Goal: Check status: Check status

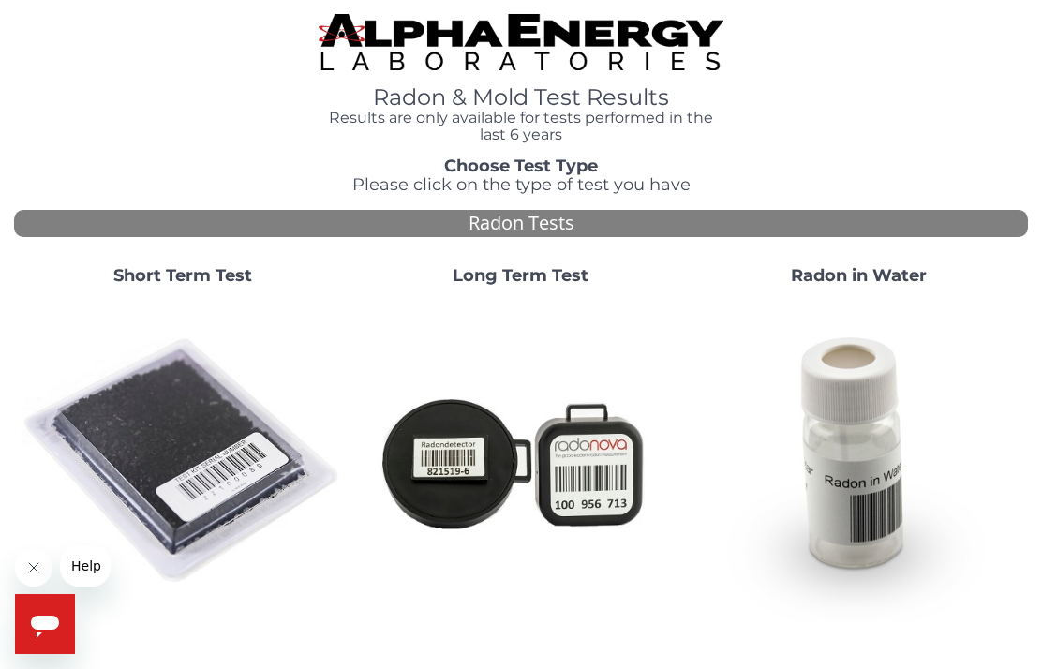
click at [169, 274] on strong "Short Term Test" at bounding box center [182, 275] width 139 height 21
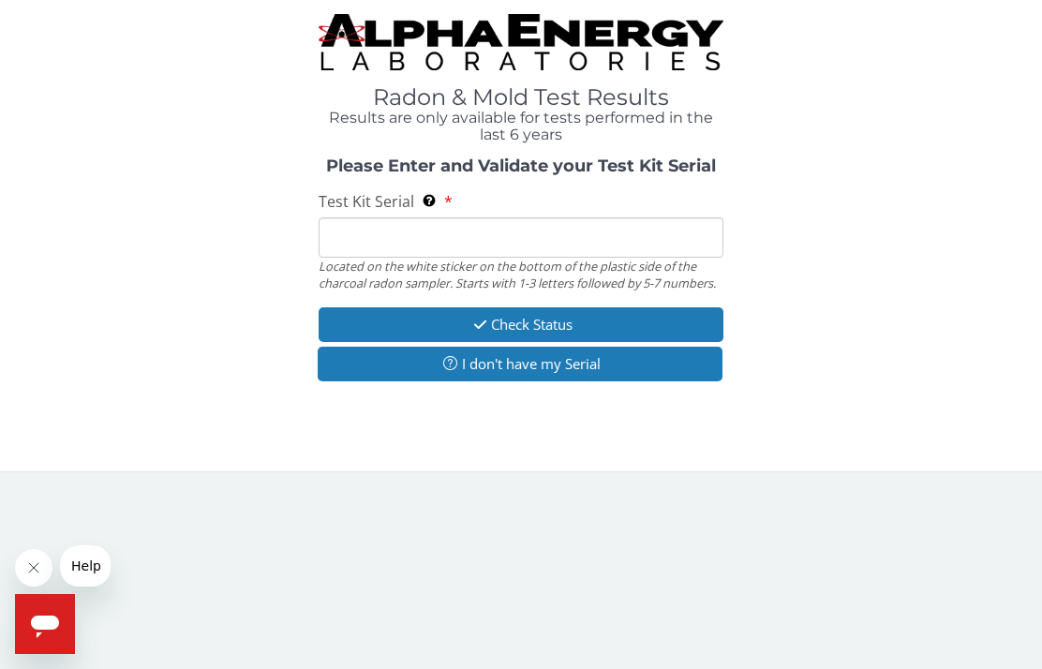
click at [378, 229] on input "Test Kit Serial Located on the white sticker on the bottom of the plastic side …" at bounding box center [522, 237] width 406 height 40
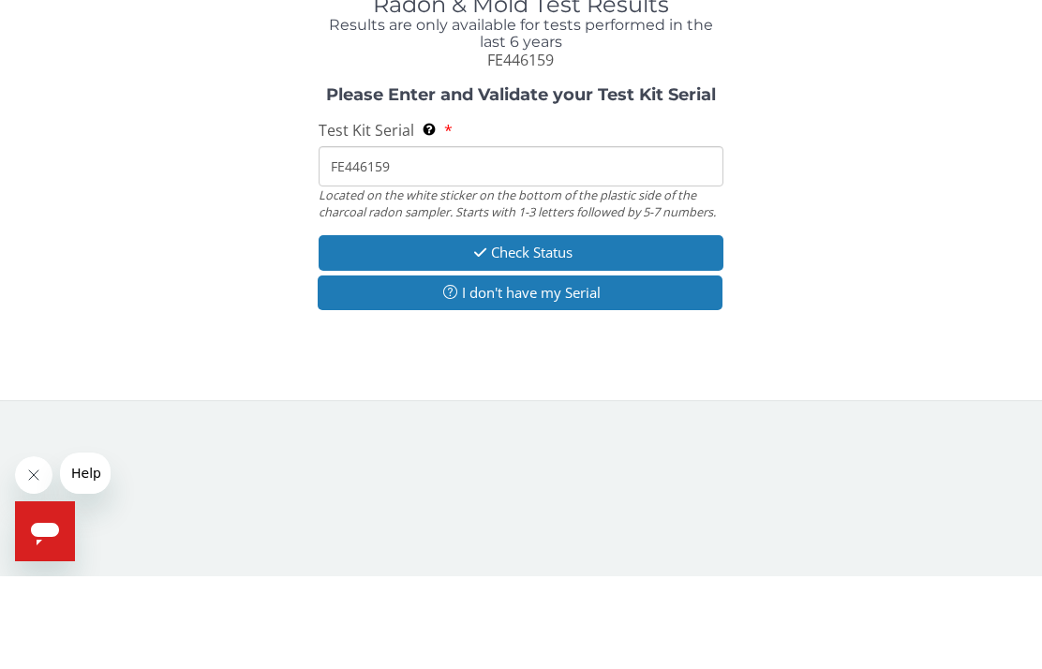
type input "FE446159"
click at [425, 328] on button "Check Status" at bounding box center [522, 345] width 406 height 35
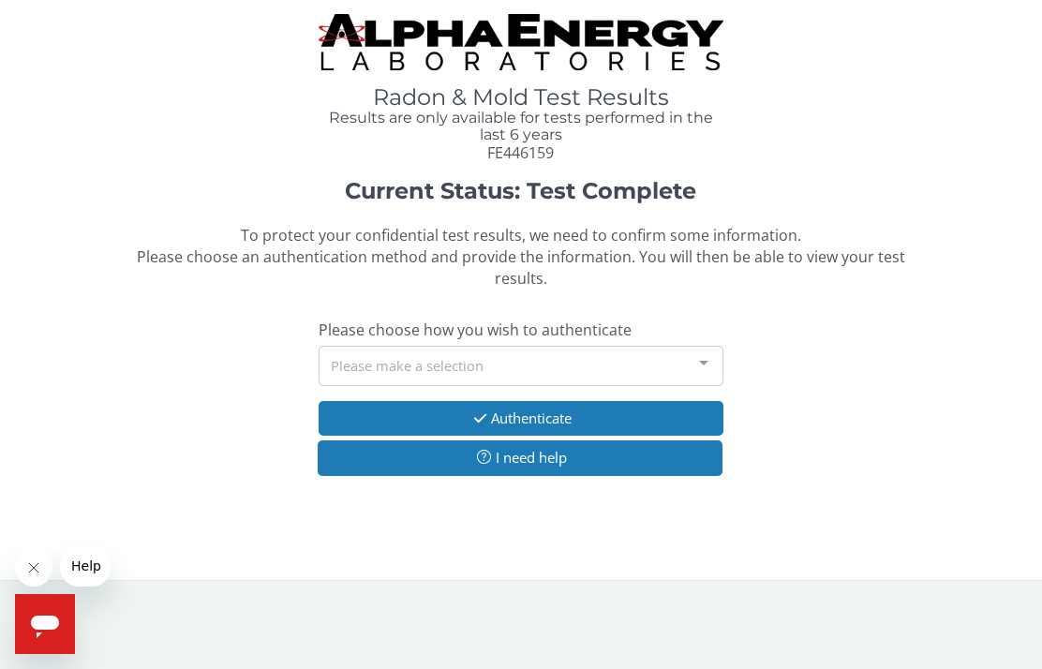
click at [398, 408] on button "Authenticate" at bounding box center [522, 418] width 406 height 35
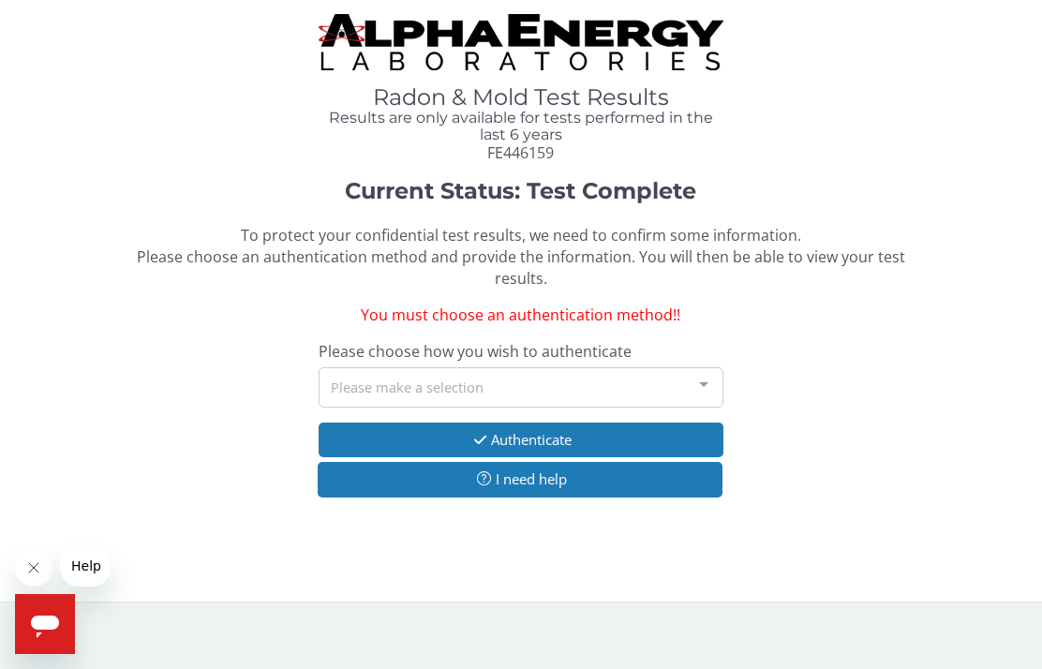
click at [405, 382] on div "Please make a selection" at bounding box center [522, 387] width 406 height 40
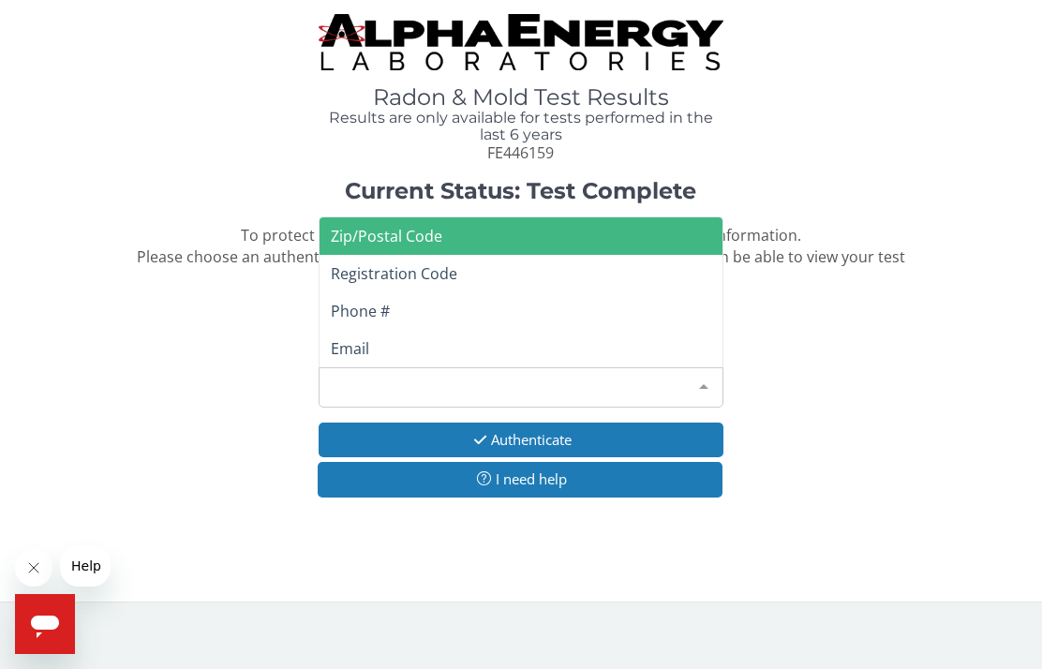
click at [221, 262] on span "To protect your confidential test results, we need to confirm some information.…" at bounding box center [521, 257] width 769 height 64
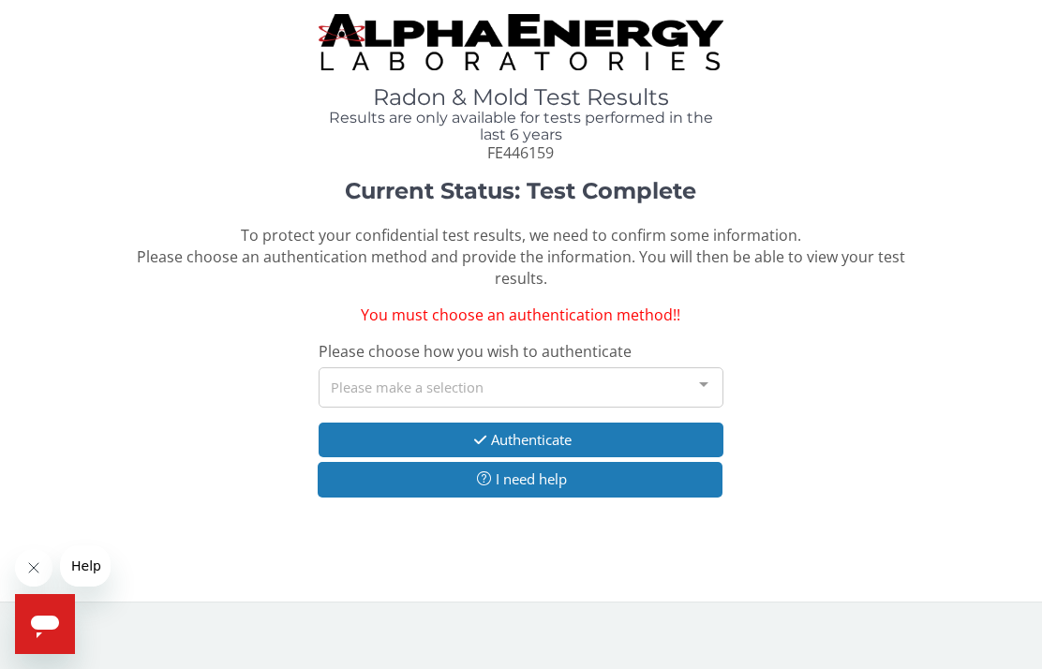
click at [411, 370] on div "Please make a selection" at bounding box center [522, 387] width 406 height 40
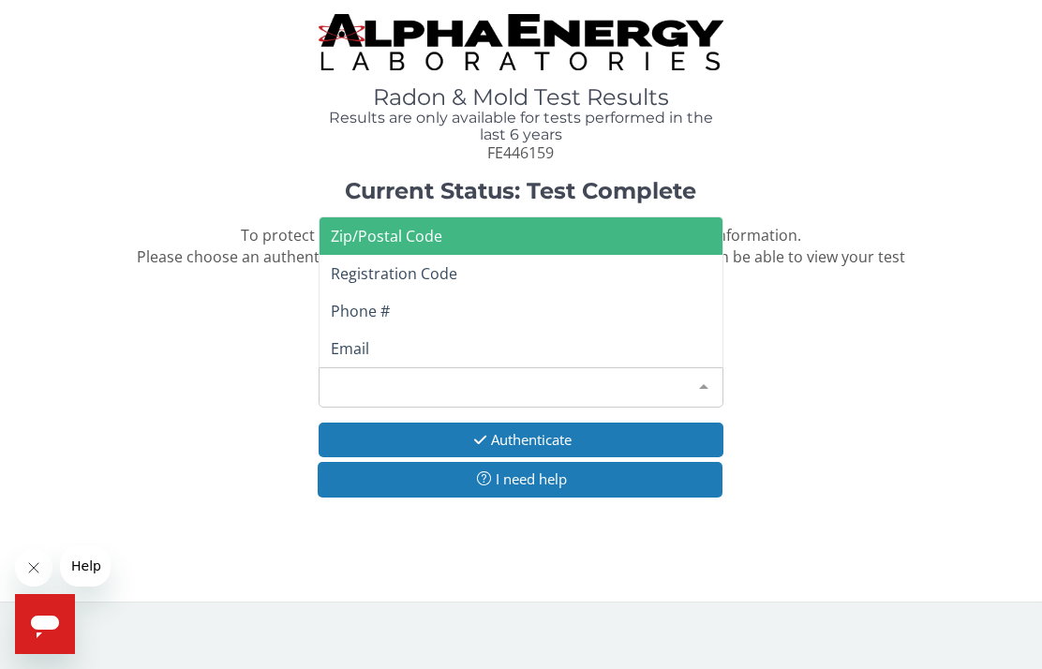
click at [373, 228] on span "Zip/Postal Code" at bounding box center [387, 236] width 112 height 21
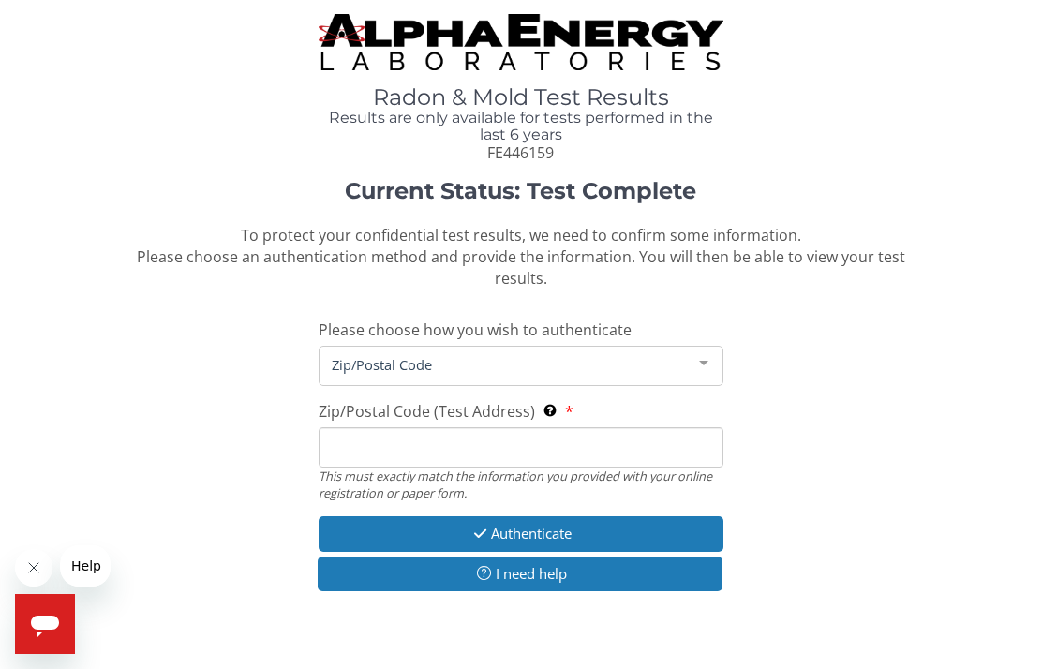
click at [374, 432] on input "Zip/Postal Code (Test Address) This must exactly match the information you prov…" at bounding box center [522, 447] width 406 height 40
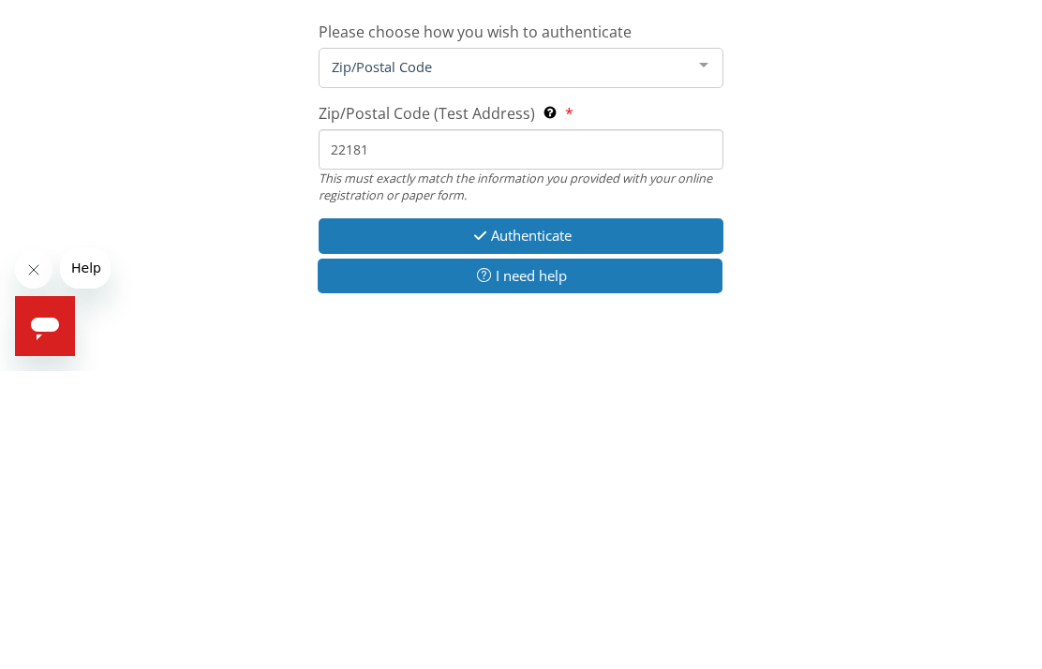
type input "22181"
click at [404, 517] on button "Authenticate" at bounding box center [522, 534] width 406 height 35
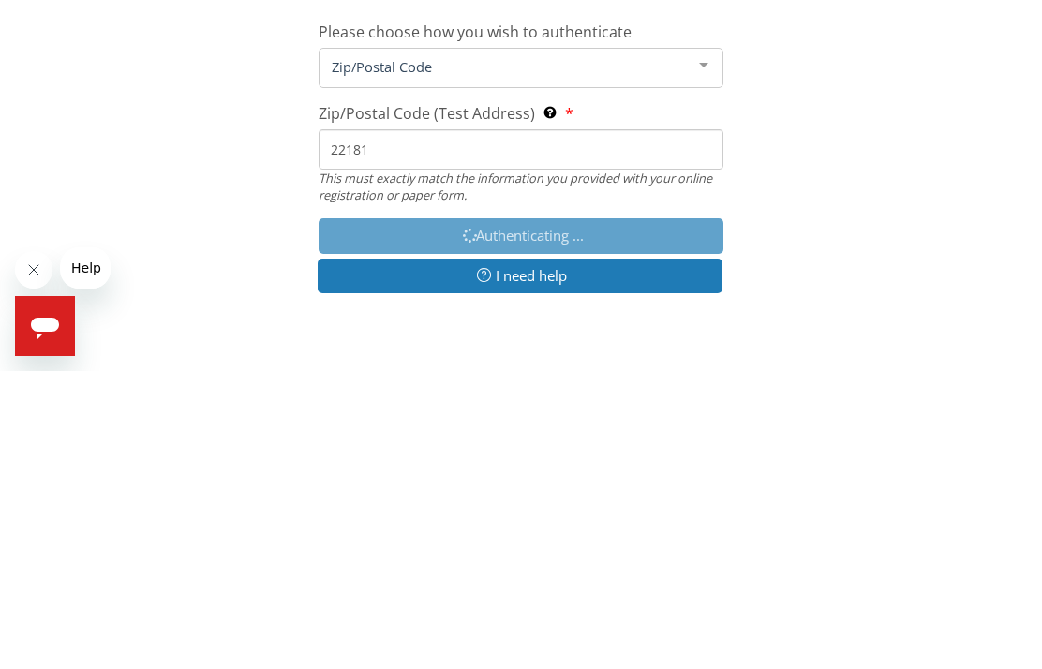
scroll to position [37, 0]
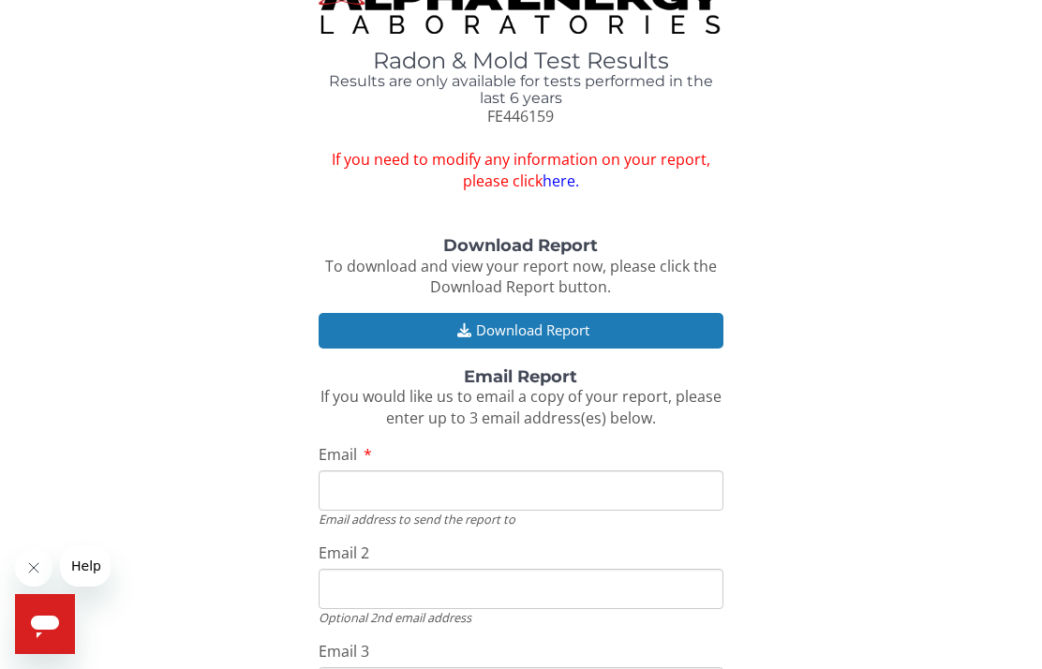
click at [424, 323] on button "Download Report" at bounding box center [522, 330] width 406 height 35
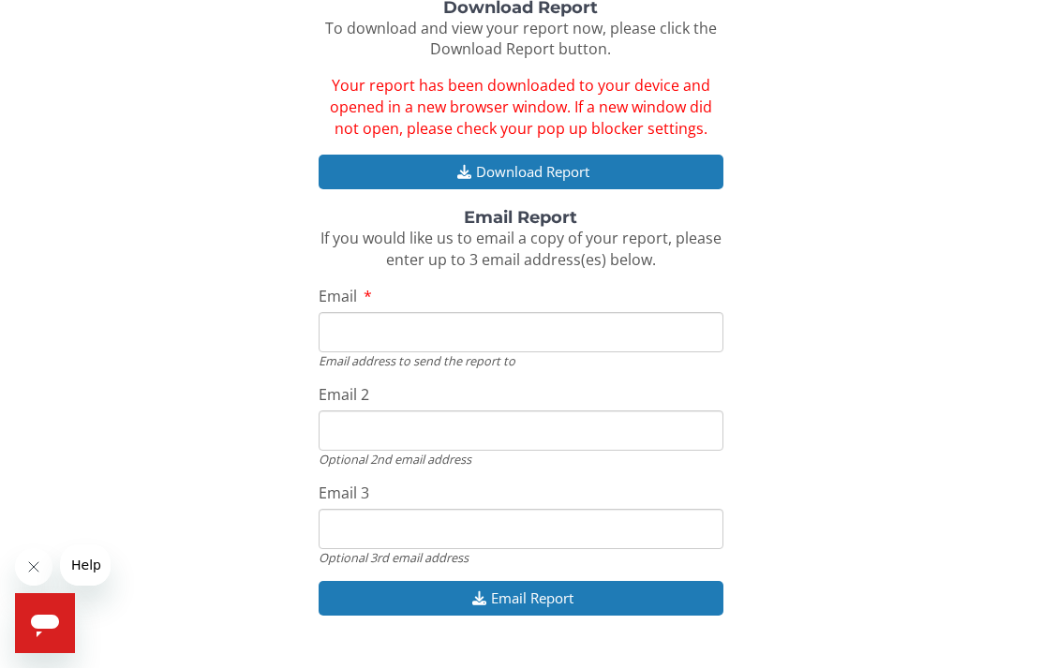
scroll to position [224, 0]
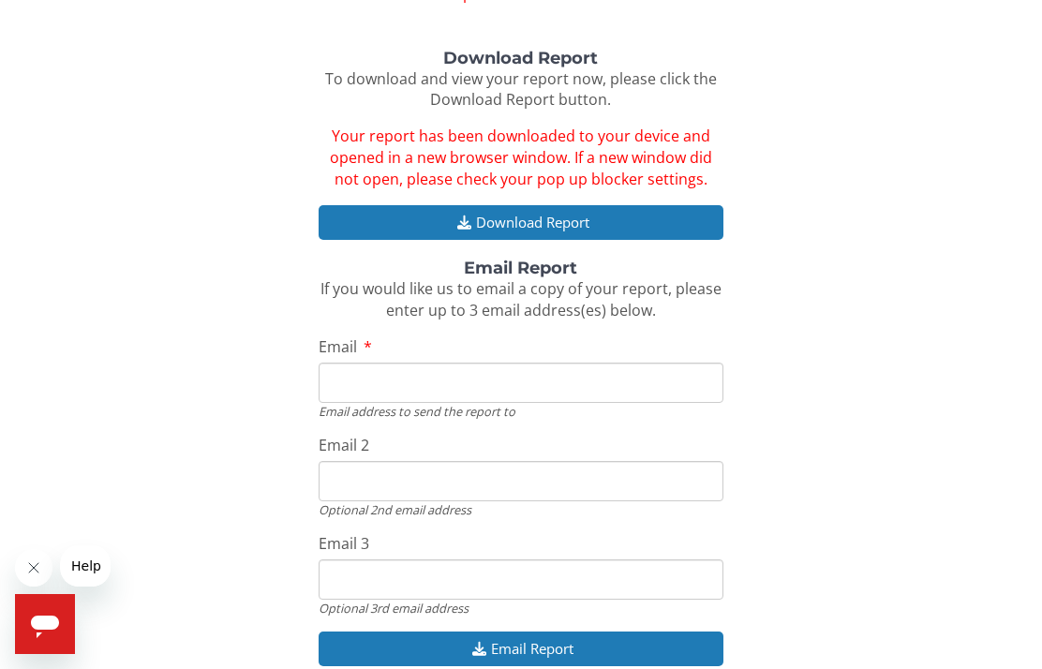
click at [352, 366] on input "Email" at bounding box center [522, 383] width 406 height 40
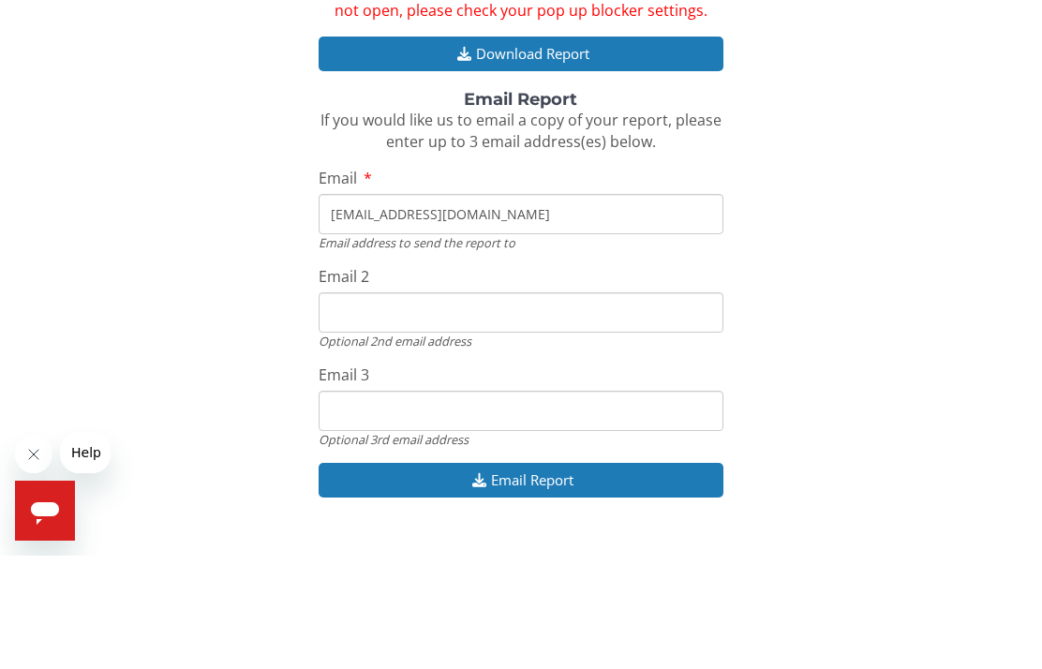
scroll to position [299, 0]
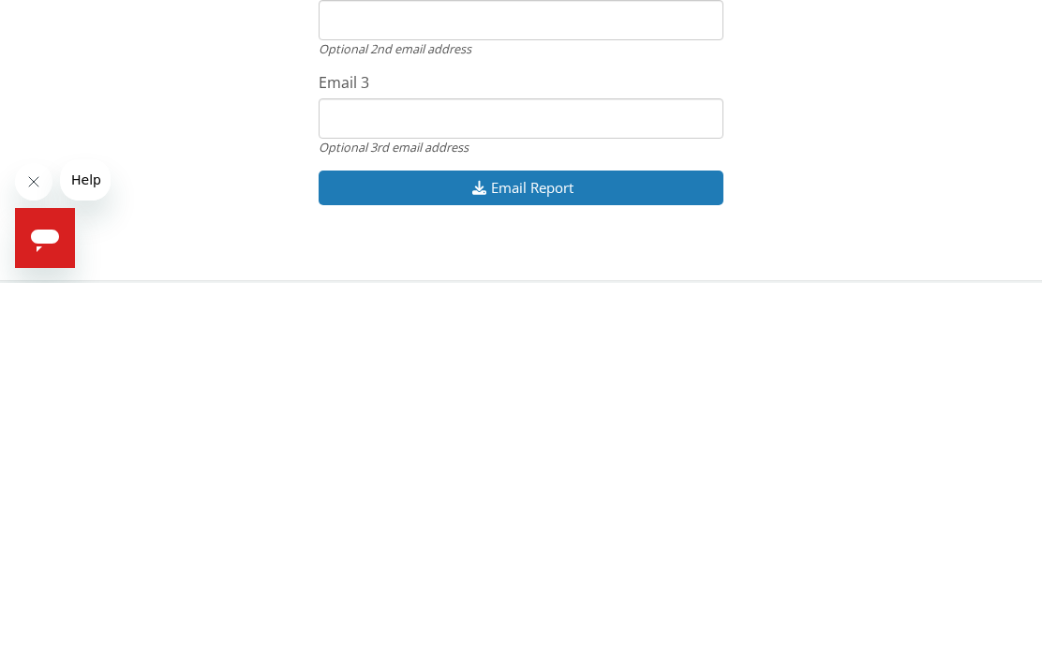
type input "[EMAIL_ADDRESS][DOMAIN_NAME]"
click at [36, 232] on icon "Open messaging window" at bounding box center [45, 241] width 28 height 22
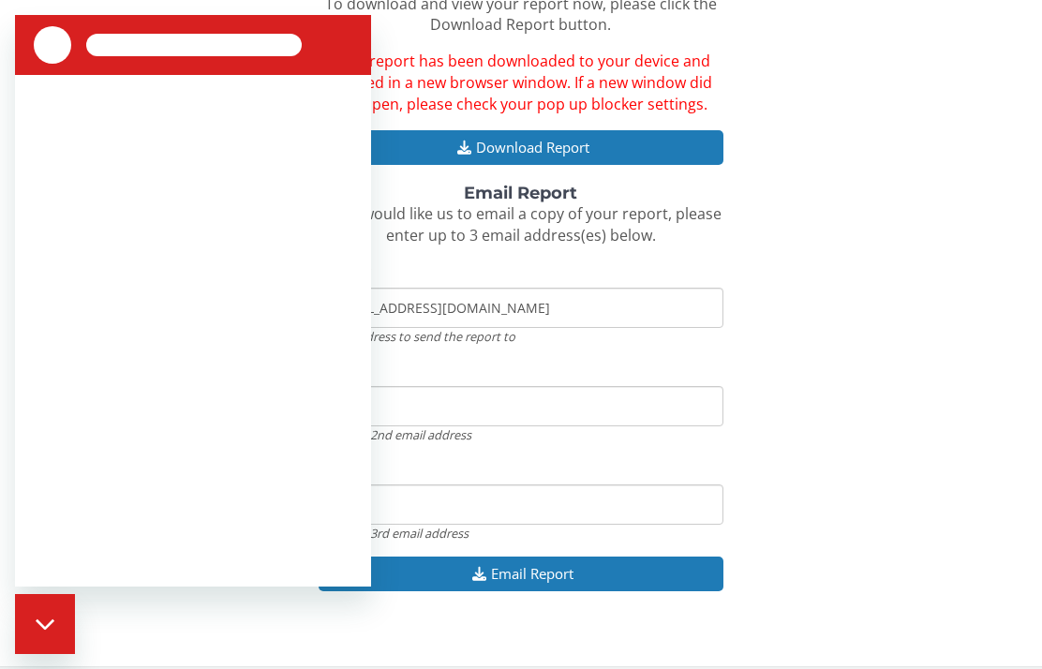
scroll to position [0, 0]
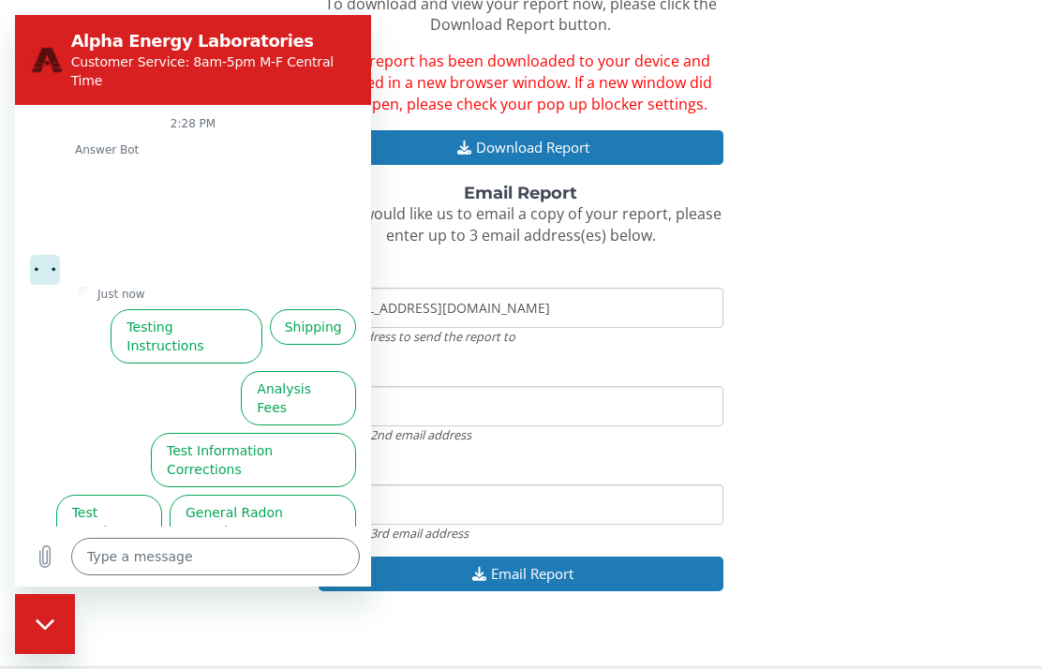
click at [820, 118] on div "Download Report To download and view your report now, please click the Download…" at bounding box center [521, 293] width 1014 height 637
click at [439, 74] on span "Your report has been downloaded to your device and opened in a new browser wind…" at bounding box center [521, 83] width 382 height 64
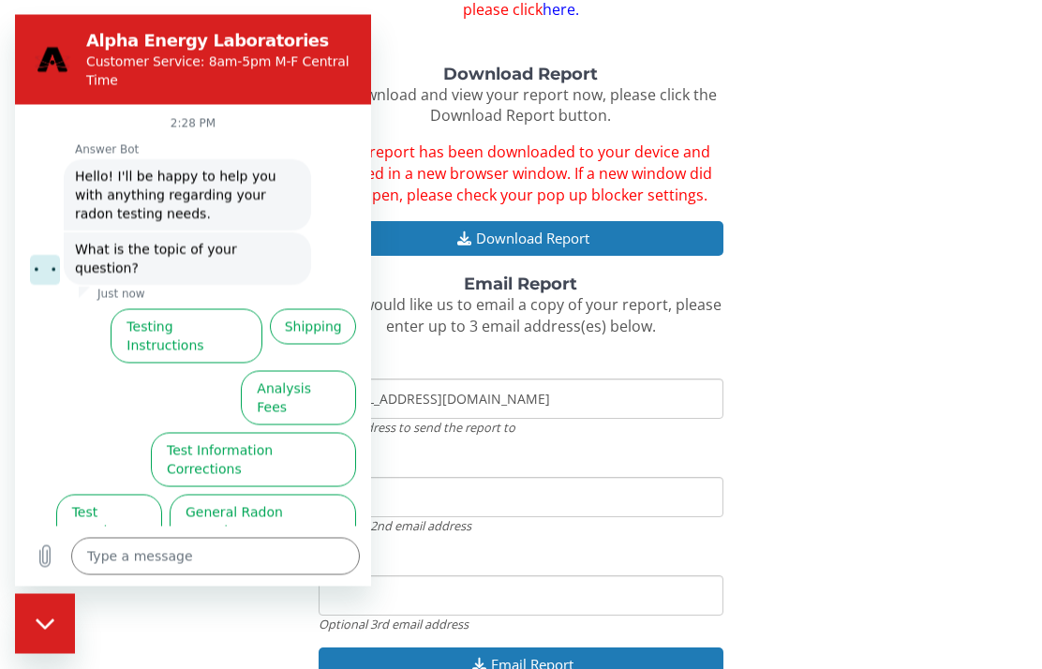
scroll to position [224, 0]
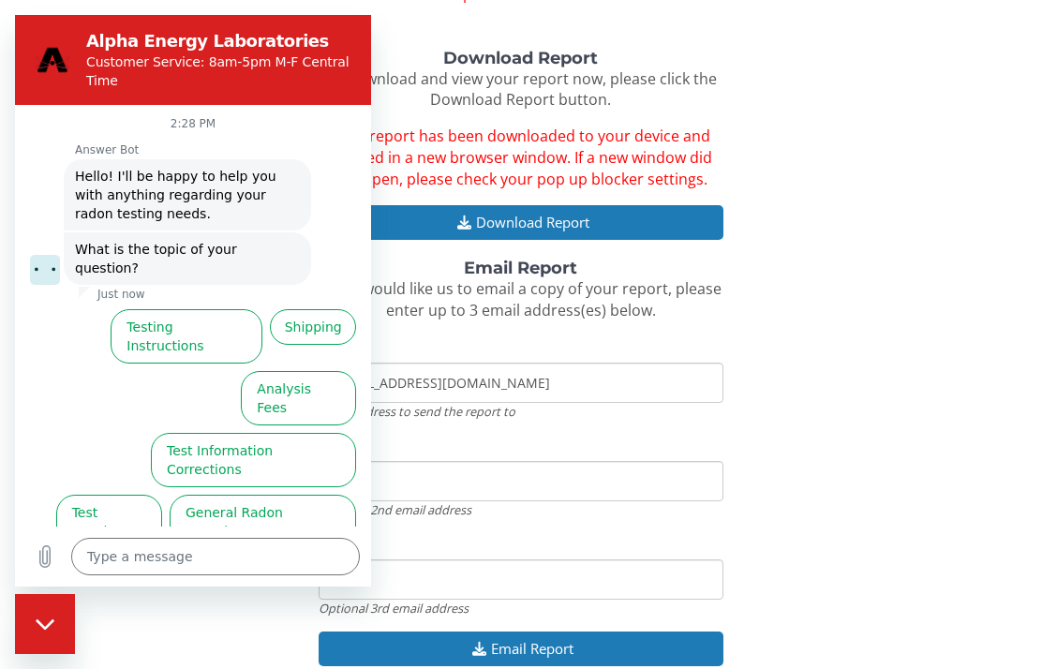
click at [41, 621] on icon "Close messaging window" at bounding box center [46, 625] width 20 height 12
type textarea "x"
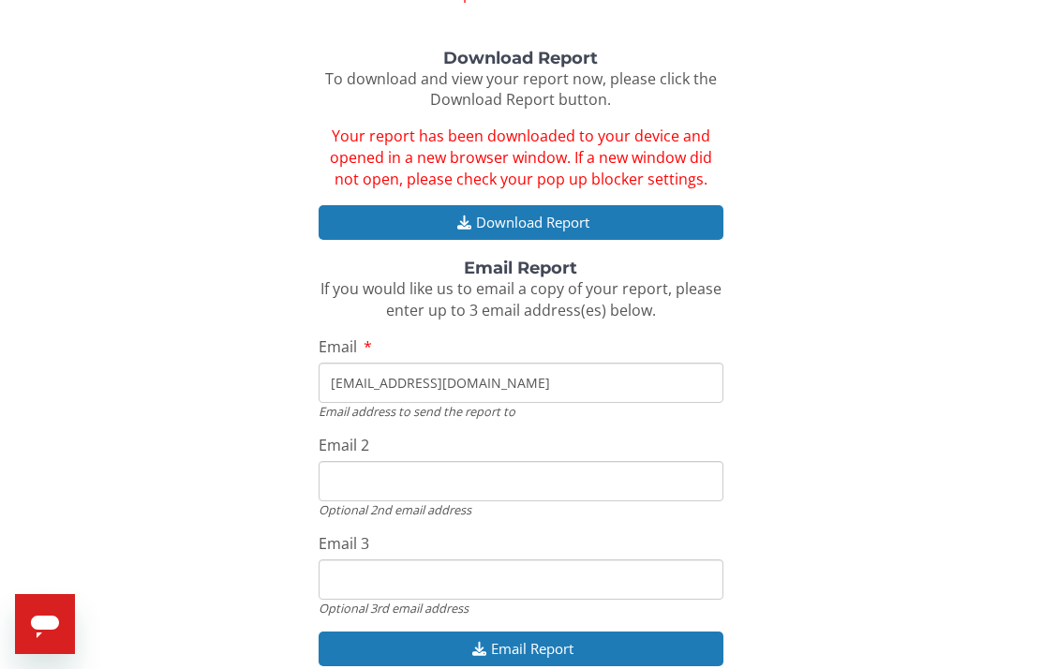
scroll to position [299, 0]
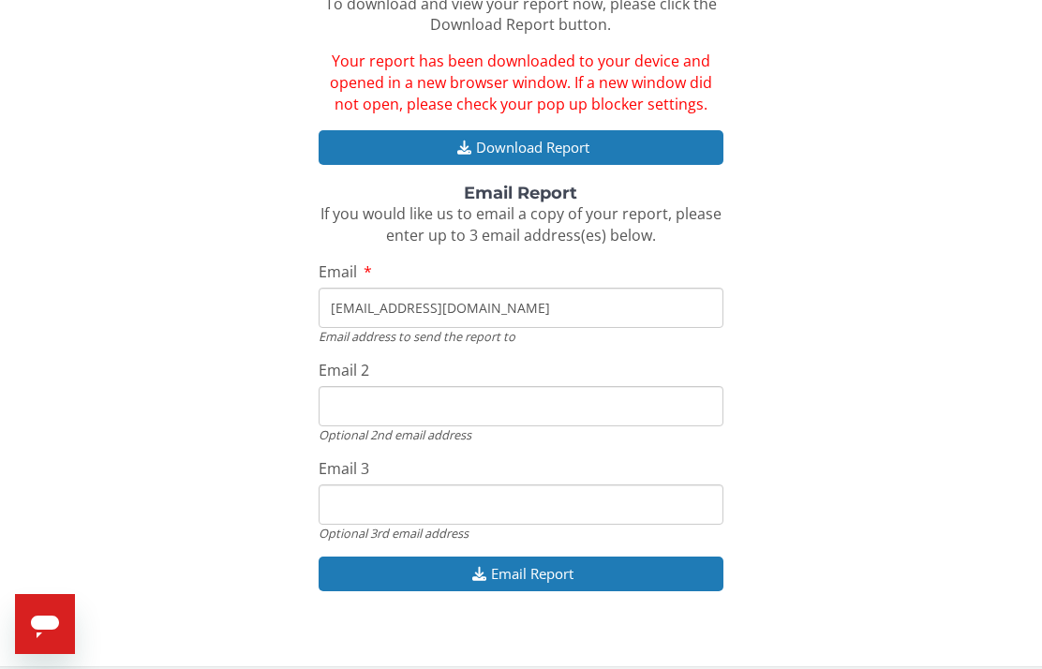
click at [493, 130] on button "Download Report" at bounding box center [522, 147] width 406 height 35
click at [87, 624] on div "Radon & Mold Test Results Results are only available for tests performed in the…" at bounding box center [521, 184] width 1042 height 966
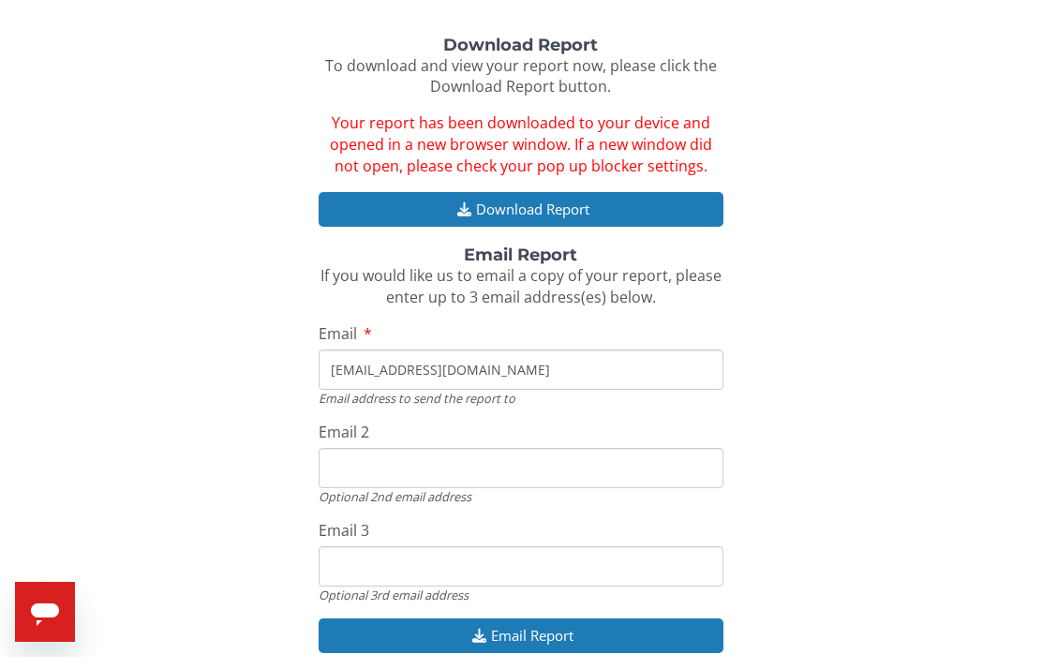
scroll to position [224, 0]
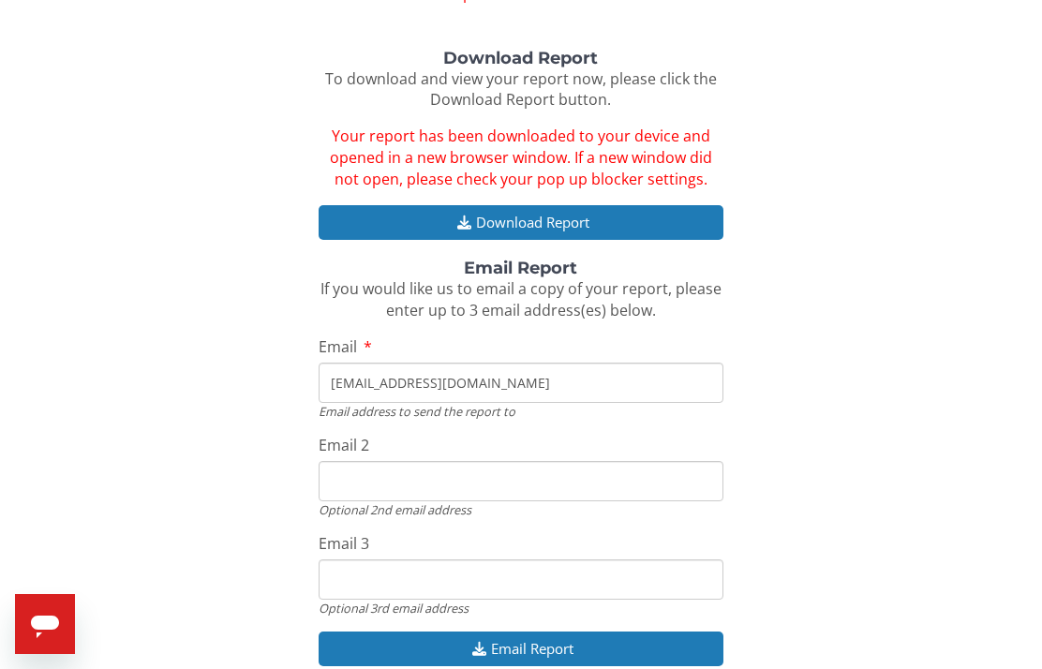
click at [327, 461] on input "Email 2" at bounding box center [522, 481] width 406 height 40
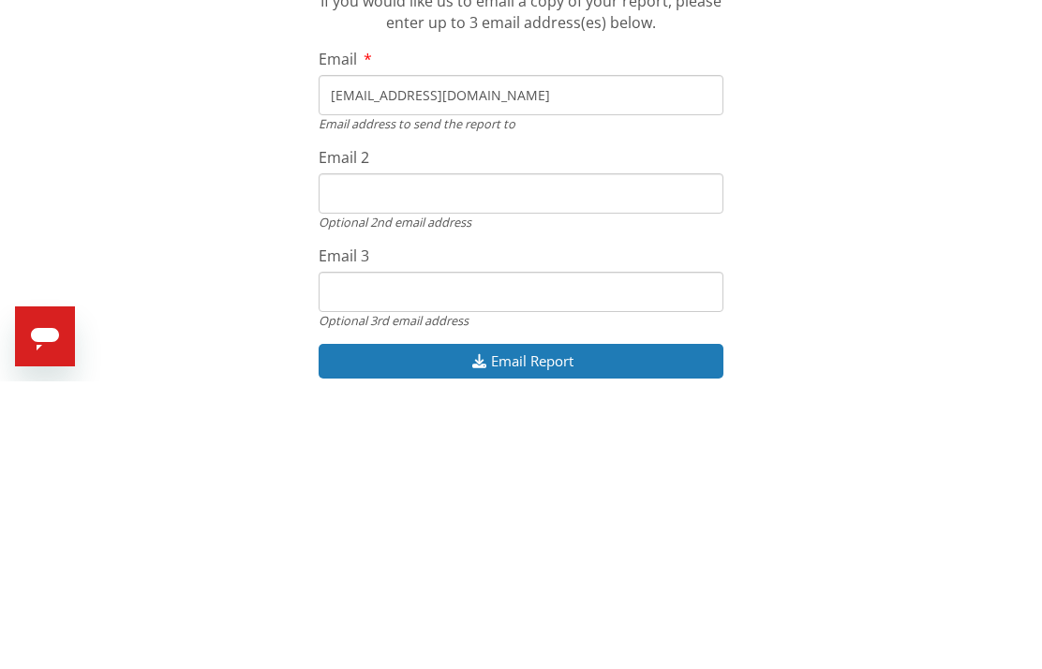
click at [488, 632] on button "Email Report" at bounding box center [522, 649] width 406 height 35
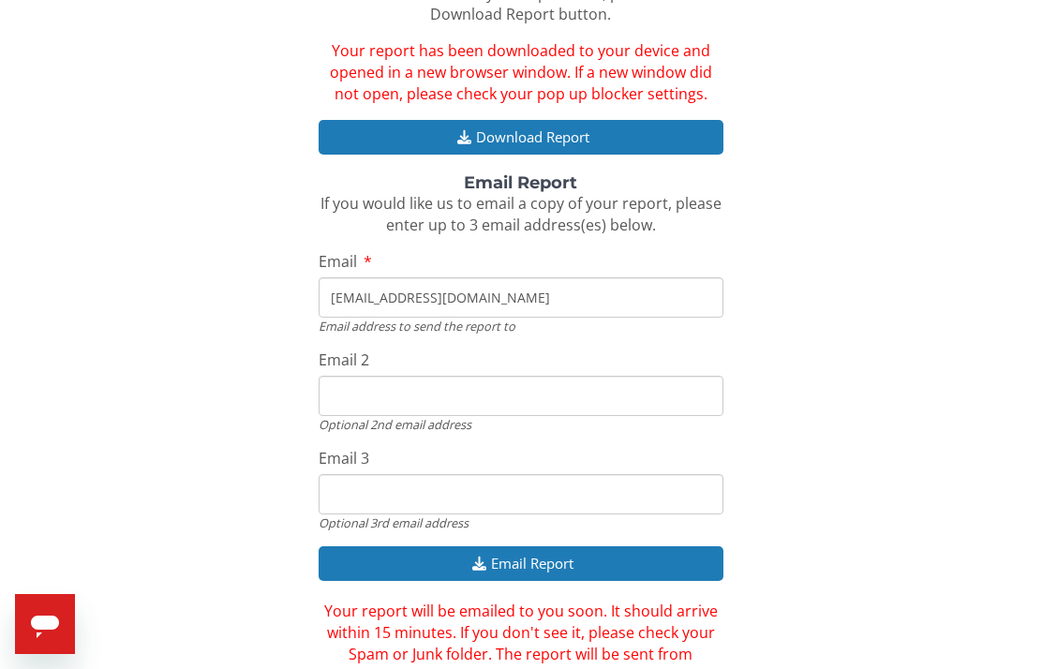
scroll to position [303, 0]
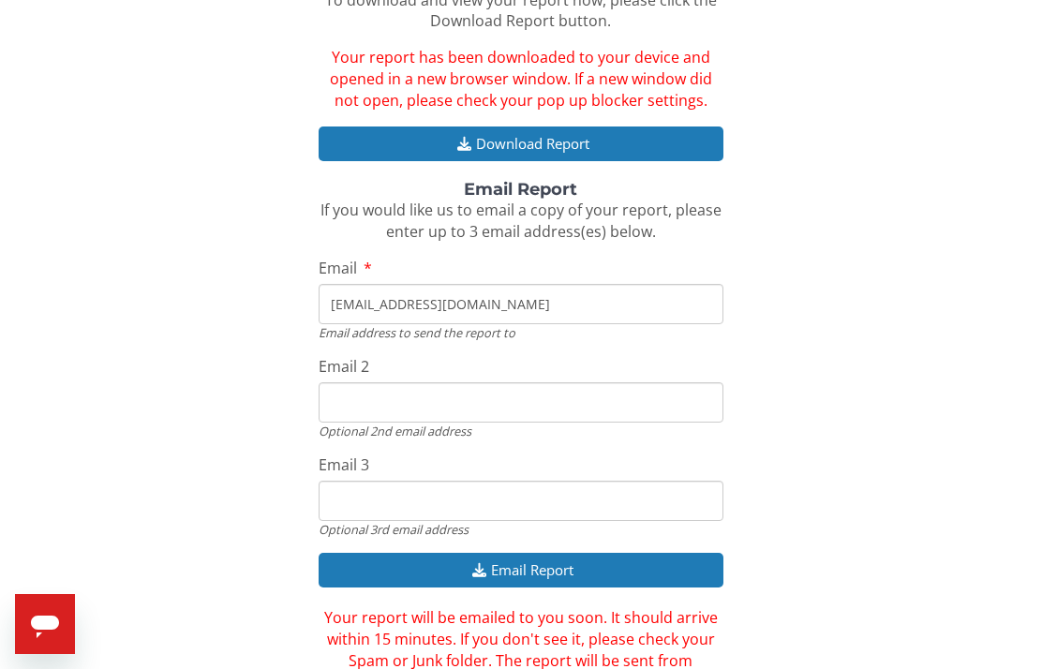
click at [930, 668] on div "Radon & Mold Test Results Results are only available for tests performed in the…" at bounding box center [521, 222] width 1042 height 1051
